Goal: Use online tool/utility: Utilize a website feature to perform a specific function

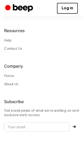
scroll to position [569, 0]
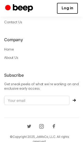
click at [71, 9] on link "Log in" at bounding box center [67, 8] width 21 height 11
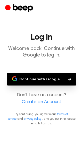
click at [43, 74] on button "Continue with Google" at bounding box center [41, 79] width 69 height 12
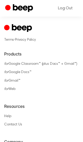
scroll to position [329, 0]
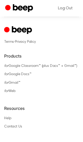
click at [10, 88] on li "for Web" at bounding box center [41, 90] width 75 height 5
click at [8, 90] on link "for Web" at bounding box center [9, 91] width 11 height 4
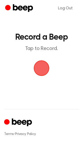
click at [42, 72] on span "button" at bounding box center [41, 68] width 23 height 23
click at [42, 72] on span "button" at bounding box center [41, 67] width 19 height 19
click at [42, 72] on span "button" at bounding box center [42, 68] width 18 height 18
click at [42, 72] on span "button" at bounding box center [41, 68] width 19 height 19
click at [36, 62] on span "button" at bounding box center [41, 67] width 19 height 19
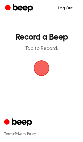
click at [67, 8] on link "Log Out" at bounding box center [65, 8] width 25 height 12
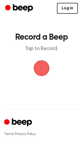
click at [65, 9] on link "Log in" at bounding box center [67, 8] width 21 height 11
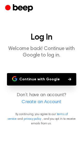
click at [40, 79] on button "Continue with Google" at bounding box center [41, 79] width 69 height 12
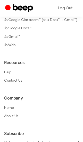
scroll to position [369, 0]
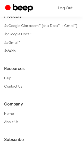
click at [10, 50] on link "for Web" at bounding box center [9, 51] width 11 height 4
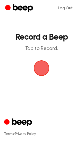
click at [40, 66] on span "button" at bounding box center [42, 68] width 22 height 22
click at [40, 66] on span "button" at bounding box center [42, 68] width 20 height 20
click at [40, 66] on span "button" at bounding box center [41, 68] width 19 height 19
click at [40, 66] on span "button" at bounding box center [42, 68] width 22 height 22
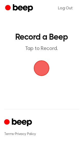
click at [40, 66] on span "button" at bounding box center [41, 68] width 19 height 19
click at [40, 66] on span "button" at bounding box center [42, 68] width 18 height 18
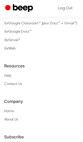
scroll to position [504, 0]
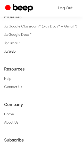
click at [11, 51] on link "for Web" at bounding box center [9, 52] width 11 height 4
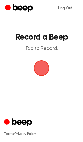
click at [36, 64] on span "button" at bounding box center [41, 68] width 14 height 14
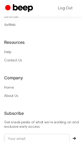
scroll to position [522, 0]
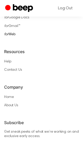
click at [13, 34] on link "for Web" at bounding box center [9, 35] width 11 height 4
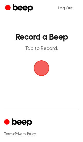
click at [41, 66] on span "button" at bounding box center [42, 68] width 16 height 16
